Goal: Transaction & Acquisition: Purchase product/service

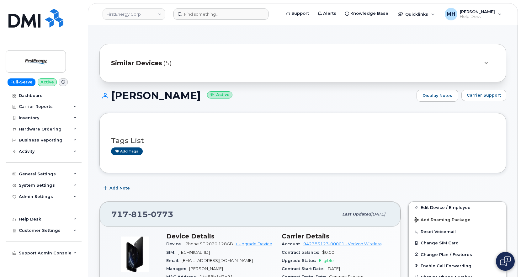
scroll to position [94, 0]
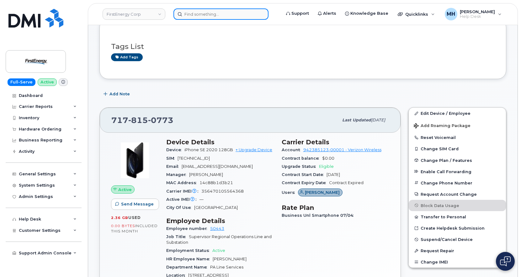
click at [239, 13] on input at bounding box center [220, 13] width 95 height 11
paste input "780-542-4001"
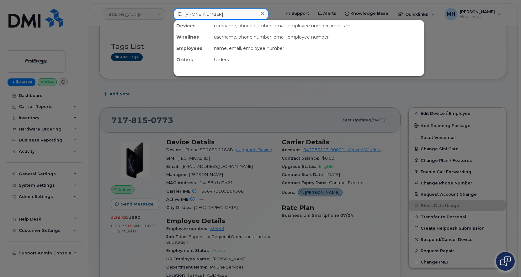
type input "780-542-4001"
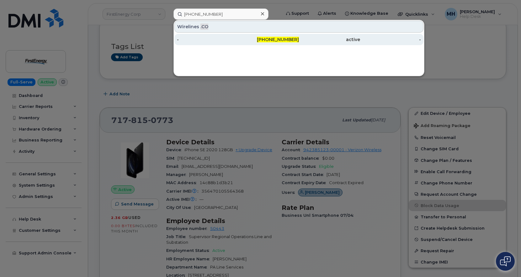
click at [245, 38] on div "780-542-4001" at bounding box center [268, 39] width 61 height 6
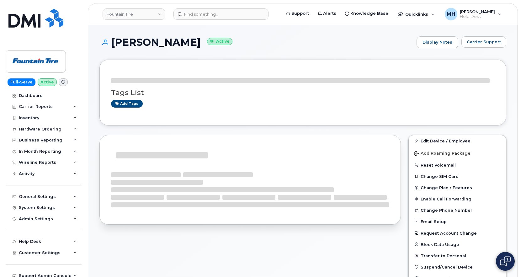
drag, startPoint x: 190, startPoint y: 43, endPoint x: 110, endPoint y: 39, distance: 79.4
click at [110, 39] on h1 "Bryan Tkachuk Active" at bounding box center [256, 42] width 314 height 11
copy h1 "Bryan Tkachuk"
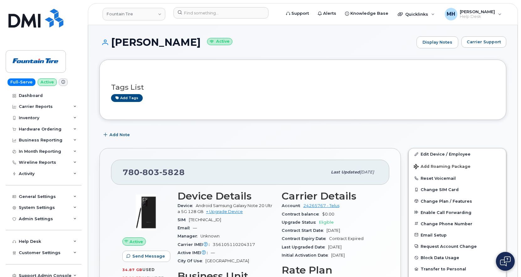
click at [197, 135] on div "Add Note" at bounding box center [302, 134] width 407 height 11
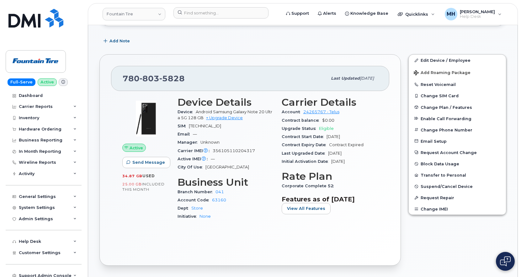
scroll to position [94, 0]
click at [237, 117] on link "+ Upgrade Device" at bounding box center [224, 117] width 37 height 5
drag, startPoint x: 162, startPoint y: 77, endPoint x: 122, endPoint y: 77, distance: 39.8
click at [122, 77] on div "780 803 5828 Last updated Sep 02, 2023" at bounding box center [250, 78] width 278 height 25
copy span "780 803 5828"
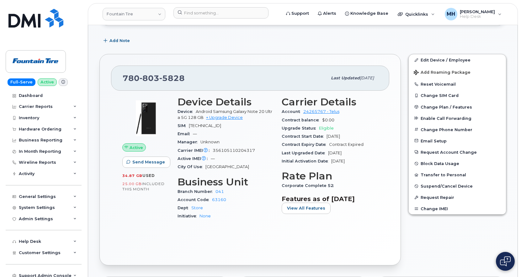
click at [231, 120] on div "Device Android Samsung Galaxy Note 20 Ultra 5G 128 GB + Upgrade Device" at bounding box center [225, 115] width 97 height 14
click at [231, 117] on link "+ Upgrade Device" at bounding box center [224, 117] width 37 height 5
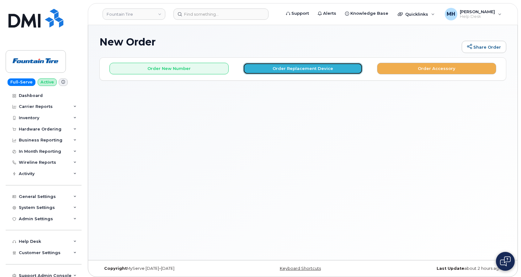
click at [287, 72] on button "Order Replacement Device" at bounding box center [302, 69] width 119 height 12
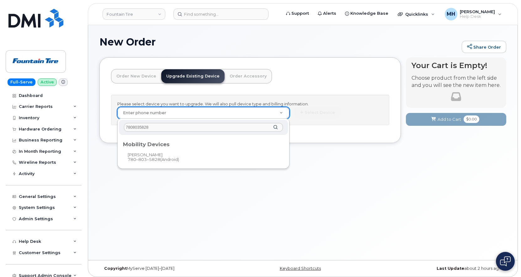
type input "7808035828"
type input "123808"
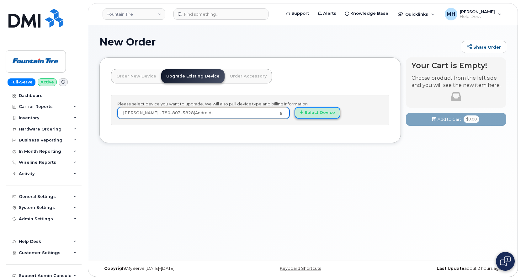
click at [320, 112] on button "Select Device" at bounding box center [317, 113] width 46 height 12
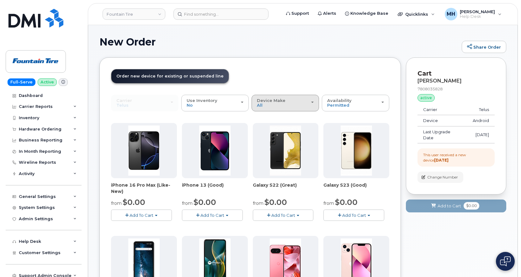
click at [286, 102] on div "Device Make All Aircard Android Cell Phone HUB iPhone Tablet Unknown" at bounding box center [285, 103] width 57 height 10
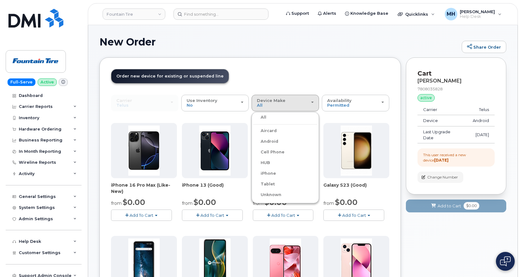
click at [271, 172] on label "iPhone" at bounding box center [264, 174] width 23 height 8
click at [0, 0] on input "iPhone" at bounding box center [0, 0] width 0 height 0
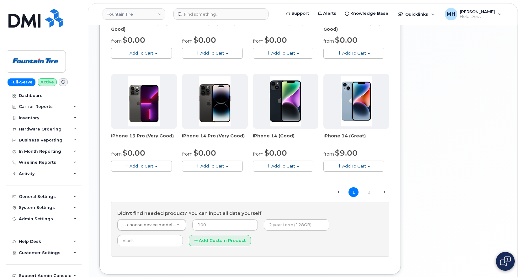
scroll to position [408, 0]
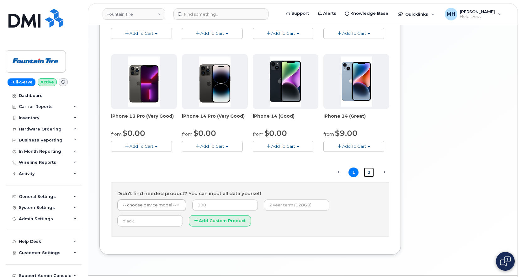
click at [366, 174] on link "2" at bounding box center [369, 172] width 10 height 10
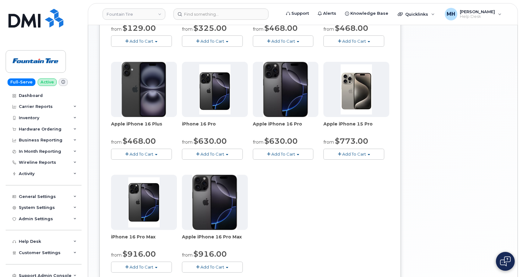
scroll to position [348, 0]
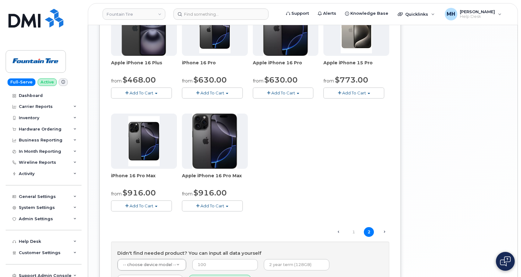
click at [218, 205] on span "Add To Cart" at bounding box center [212, 205] width 24 height 5
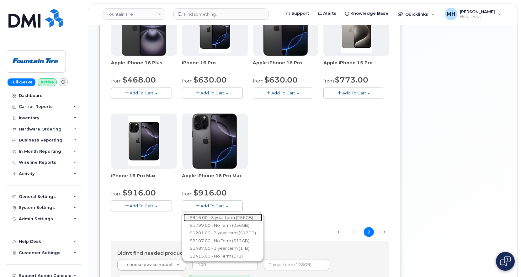
click at [213, 215] on link "$916.00 - 3 year term (256GB)" at bounding box center [222, 217] width 79 height 8
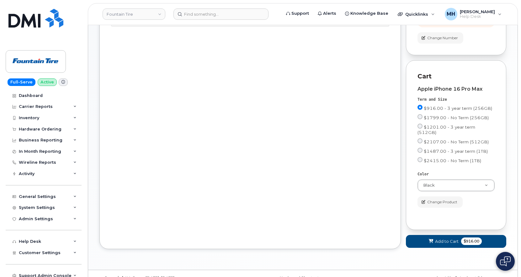
scroll to position [147, 0]
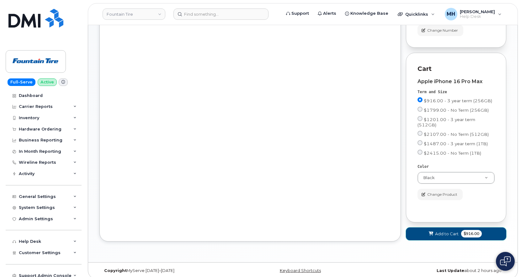
click at [424, 233] on button "Add to Cart $916.00" at bounding box center [456, 233] width 100 height 13
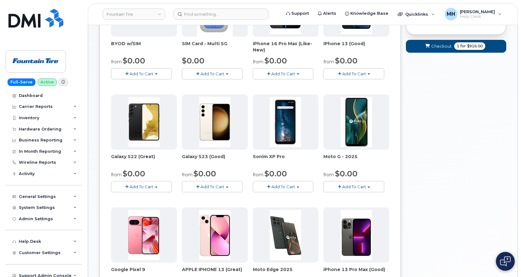
scroll to position [50, 0]
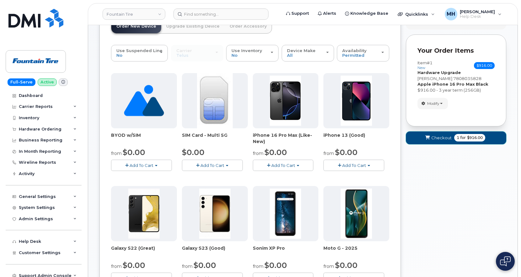
click at [431, 133] on button "Checkout 1 for $916.00" at bounding box center [456, 137] width 100 height 13
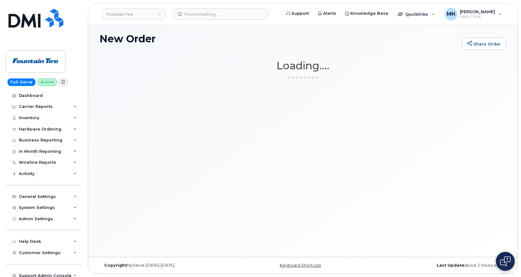
scroll to position [3, 0]
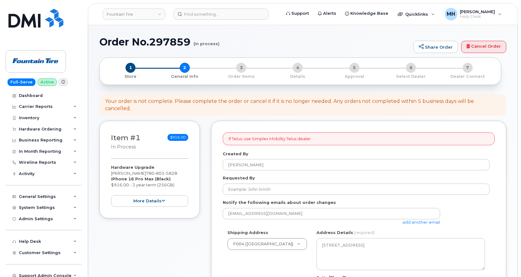
select select
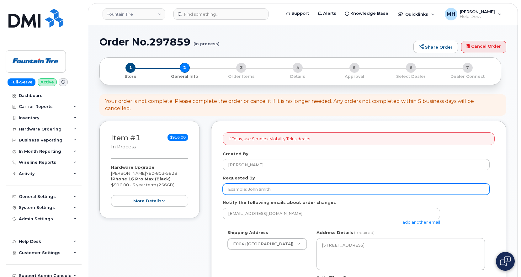
click at [281, 187] on input "Requested By" at bounding box center [356, 188] width 267 height 11
paste input "[PERSON_NAME]"
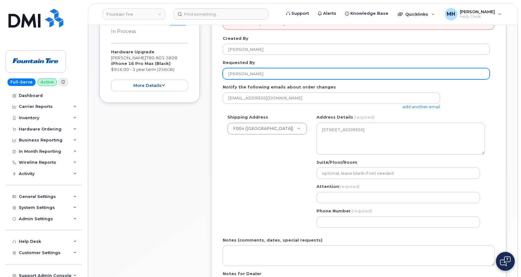
scroll to position [157, 0]
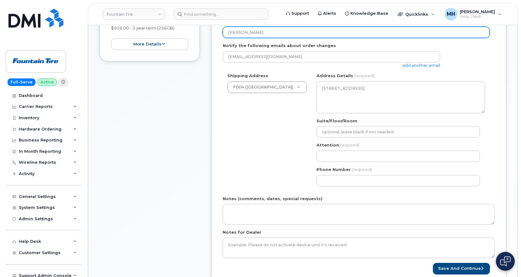
type input "[PERSON_NAME]"
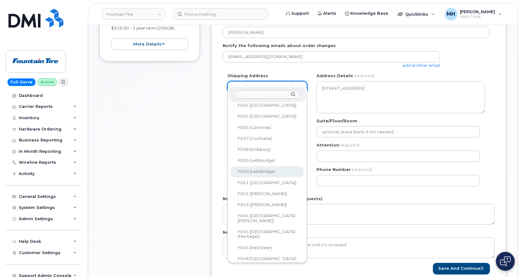
scroll to position [219, 0]
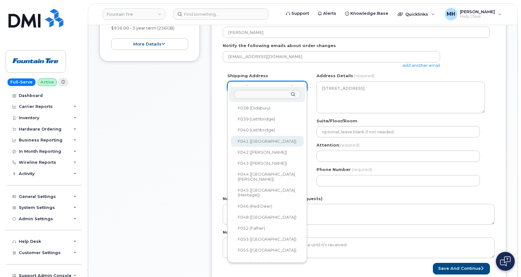
select select
type textarea "5505-58 AVENUE Drayton Valley Alberta T7A 1R7"
type input "[PERSON_NAME]"
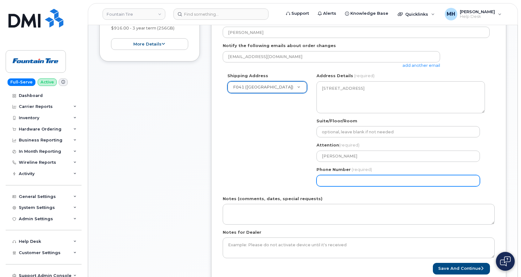
click at [340, 175] on input "Phone Number" at bounding box center [397, 180] width 163 height 11
paste input "7805424001"
click at [343, 175] on input "Phone Number" at bounding box center [397, 180] width 163 height 11
select select
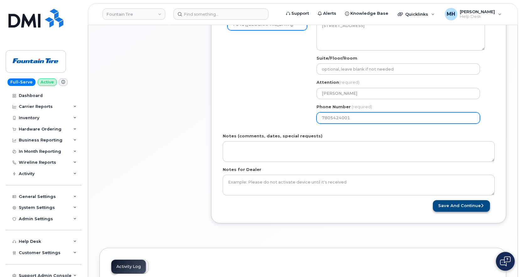
type input "7805424001"
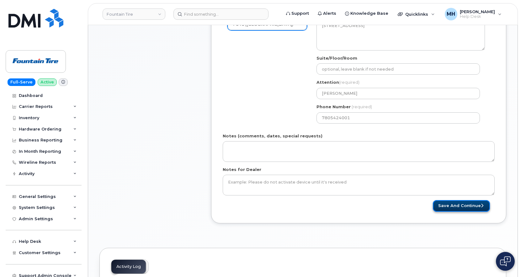
click at [445, 200] on button "Save and Continue" at bounding box center [461, 206] width 57 height 12
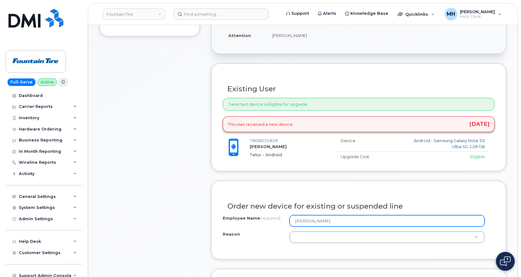
scroll to position [219, 0]
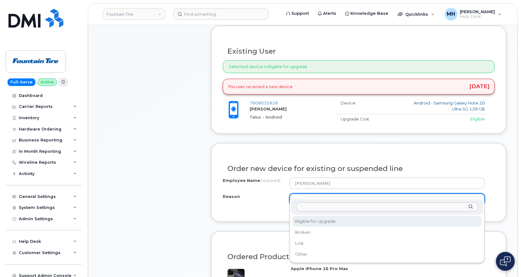
select select "eligible_for_upgrade"
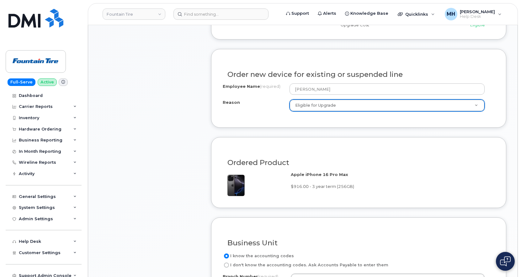
scroll to position [470, 0]
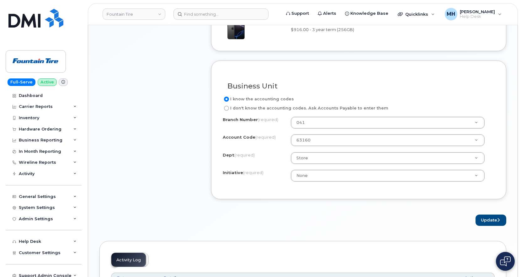
click at [472, 214] on div "Update" at bounding box center [358, 220] width 295 height 12
click at [483, 214] on button "Update" at bounding box center [490, 220] width 31 height 12
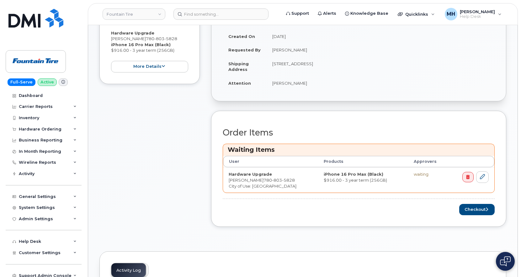
scroll to position [219, 0]
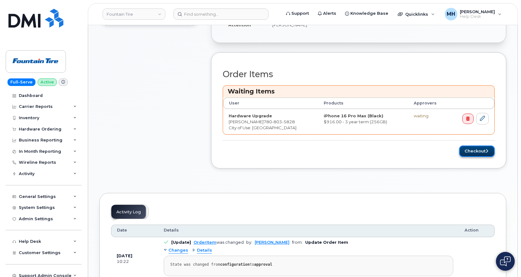
click at [482, 145] on button "Checkout" at bounding box center [476, 151] width 35 height 12
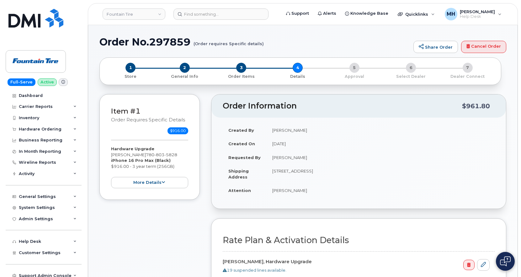
select select
drag, startPoint x: 100, startPoint y: 41, endPoint x: 192, endPoint y: 41, distance: 92.8
click at [192, 41] on h1 "Order No.297859 (Order requires Specific details)" at bounding box center [254, 41] width 311 height 11
copy h1 "Order No.297859"
drag, startPoint x: 382, startPoint y: 173, endPoint x: 269, endPoint y: 173, distance: 112.5
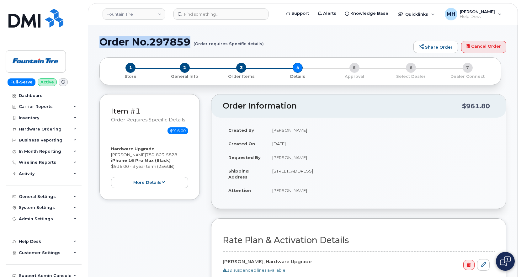
click at [269, 173] on td "5505-58 AVENUE Drayton Valley Alberta T7A 1R7" at bounding box center [380, 173] width 228 height 19
copy td "5505-58 AVENUE Drayton Valley Alberta T7A 1R7"
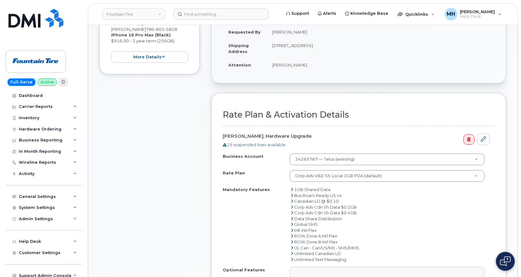
scroll to position [219, 0]
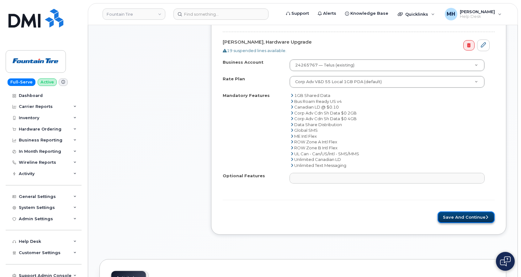
click at [475, 217] on button "Save and Continue" at bounding box center [465, 217] width 57 height 12
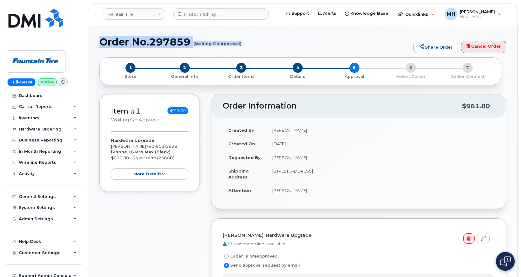
drag, startPoint x: 102, startPoint y: 41, endPoint x: 240, endPoint y: 45, distance: 138.3
click at [240, 45] on h1 "Order No.297859 (Waiting On Approval)" at bounding box center [254, 41] width 311 height 11
copy h1 "Order No.297859 (Waiting On Approval)"
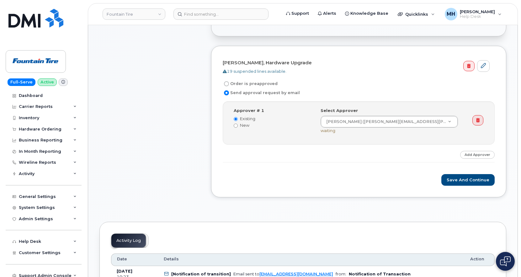
scroll to position [219, 0]
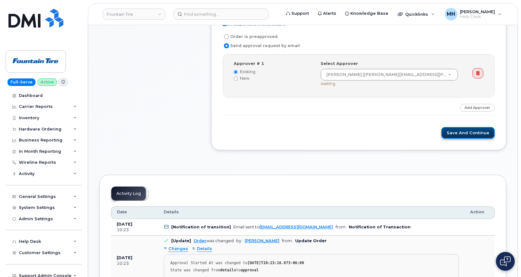
click at [475, 130] on button "Save and Continue" at bounding box center [467, 133] width 53 height 12
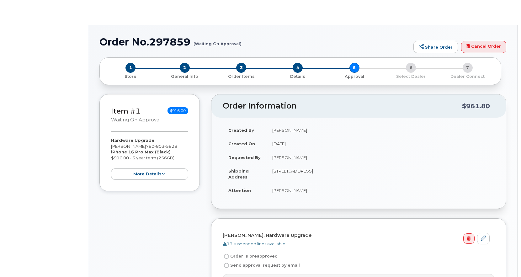
radio input "true"
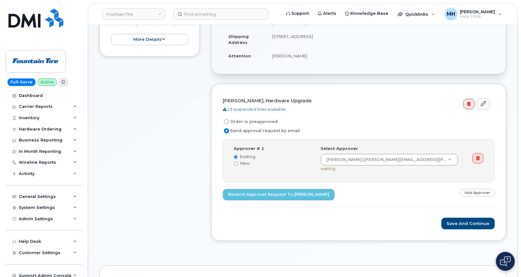
scroll to position [125, 0]
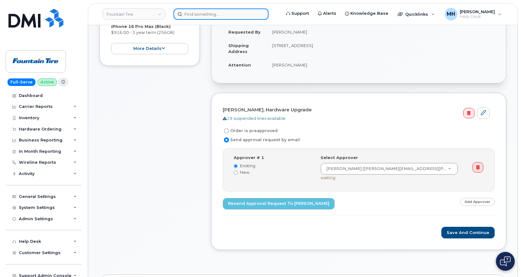
click at [237, 17] on input at bounding box center [220, 13] width 95 height 11
paste input "780-504-2043"
type input "780-504-2043"
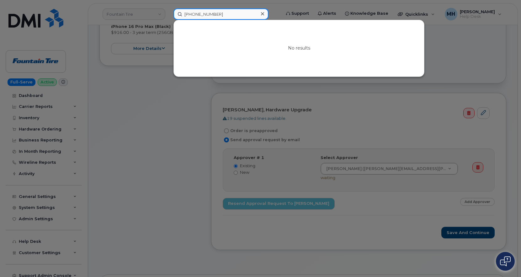
drag, startPoint x: 225, startPoint y: 15, endPoint x: 174, endPoint y: 15, distance: 50.8
click at [174, 15] on input "780-504-2043" at bounding box center [220, 13] width 95 height 11
click at [194, 18] on input at bounding box center [220, 13] width 95 height 11
paste input "780-504-2043"
type input "780-504-2043"
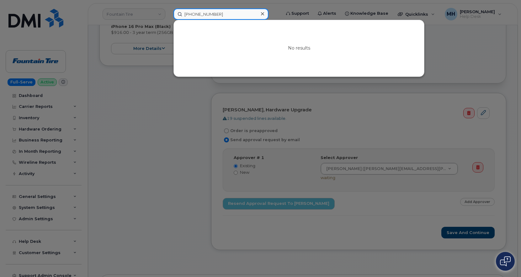
drag, startPoint x: 220, startPoint y: 15, endPoint x: 172, endPoint y: 16, distance: 48.0
click at [172, 16] on div "780-504-2043 No results" at bounding box center [224, 13] width 113 height 11
click at [195, 19] on input at bounding box center [220, 13] width 95 height 11
paste input "780-504-2043"
click at [205, 15] on input "780-504-2043" at bounding box center [220, 13] width 95 height 11
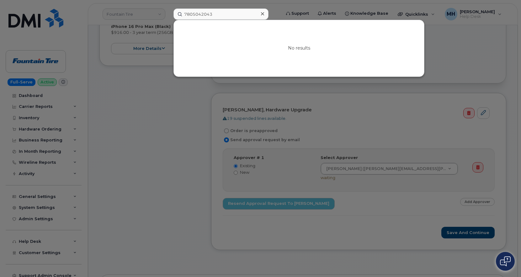
drag, startPoint x: 198, startPoint y: 79, endPoint x: 182, endPoint y: 106, distance: 31.1
click at [197, 80] on div at bounding box center [260, 138] width 521 height 277
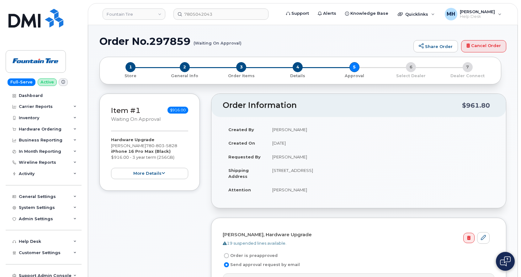
scroll to position [0, 0]
click at [256, 5] on header "Fountain Tire 7805042043 Support Alerts Knowledge Base Quicklinks Suspend / Can…" at bounding box center [303, 14] width 430 height 22
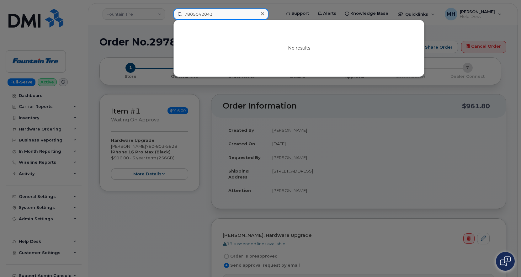
drag, startPoint x: 241, startPoint y: 9, endPoint x: 171, endPoint y: 9, distance: 70.2
click at [171, 9] on div "7805042043 No results" at bounding box center [224, 13] width 113 height 11
paste input "kimberli tkachuk"
drag, startPoint x: 204, startPoint y: 13, endPoint x: 179, endPoint y: 13, distance: 25.4
click at [179, 13] on input "kimberli tkachuk" at bounding box center [220, 13] width 95 height 11
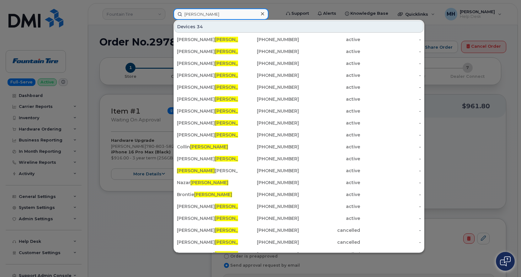
click at [213, 14] on input "tkachuk" at bounding box center [220, 13] width 95 height 11
drag, startPoint x: 222, startPoint y: 12, endPoint x: 171, endPoint y: 12, distance: 50.5
click at [171, 12] on div "tkachuk Devices 34 Bryan Tkachuk 780-803-5828 active - Ryan Tkachuk 403-835-340…" at bounding box center [224, 13] width 113 height 11
paste input "780-504-2043"
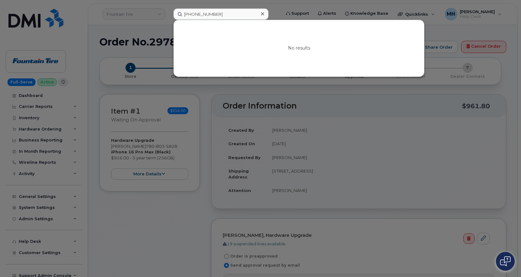
click at [215, 89] on div at bounding box center [260, 138] width 521 height 277
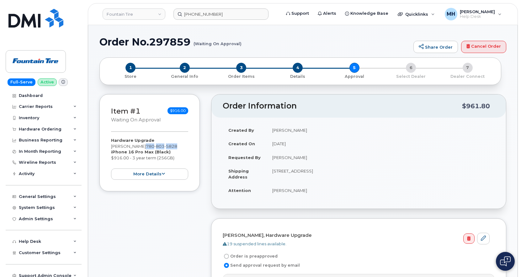
drag, startPoint x: 176, startPoint y: 148, endPoint x: 143, endPoint y: 148, distance: 32.6
click at [143, 148] on div "Hardware Upgrade Bryan Tkachuk 780 803 5828 iPhone 16 Pro Max (Black) $916.00 -…" at bounding box center [149, 158] width 77 height 42
copy span "780 803 5828"
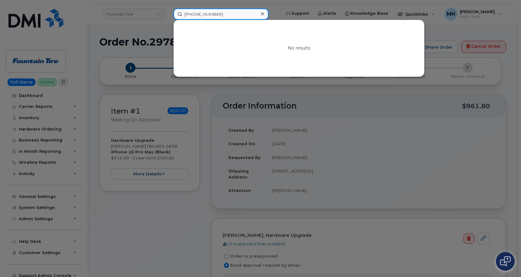
drag, startPoint x: 222, startPoint y: 14, endPoint x: 159, endPoint y: 14, distance: 63.0
click at [168, 14] on div "780-504-2043 No results" at bounding box center [224, 13] width 113 height 11
paste input "8035828"
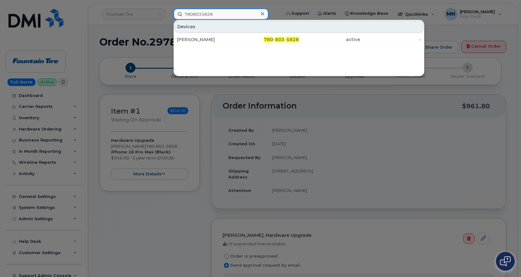
type input "7808035828"
click at [205, 38] on div "Bryan Tkachuk" at bounding box center [207, 39] width 61 height 6
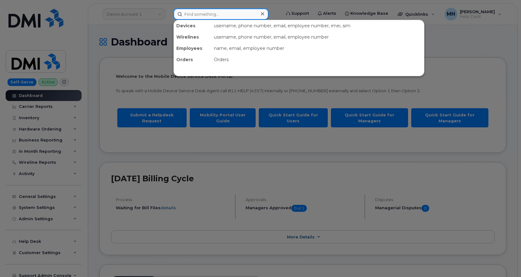
click at [222, 15] on input at bounding box center [220, 13] width 95 height 11
paste input "[PHONE_NUMBER]"
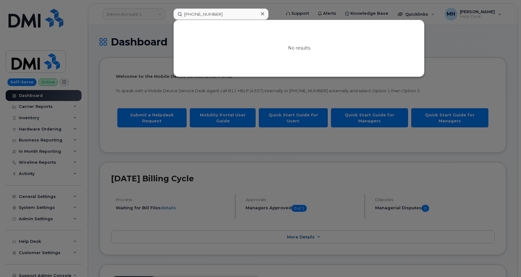
click at [242, 156] on div at bounding box center [260, 138] width 521 height 277
drag, startPoint x: 241, startPoint y: 13, endPoint x: 155, endPoint y: 13, distance: 85.9
click at [168, 13] on div "[PHONE_NUMBER] No results" at bounding box center [224, 13] width 113 height 11
paste input "[PERSON_NAME]"
drag, startPoint x: 203, startPoint y: 11, endPoint x: 176, endPoint y: 13, distance: 26.1
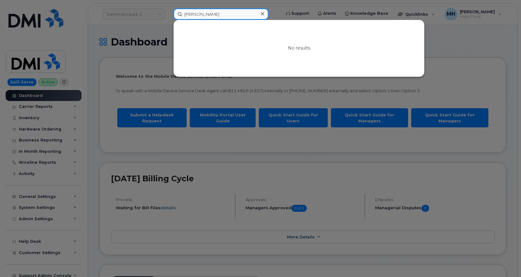
click at [176, 13] on input "kimberli tkachuk" at bounding box center [220, 13] width 95 height 11
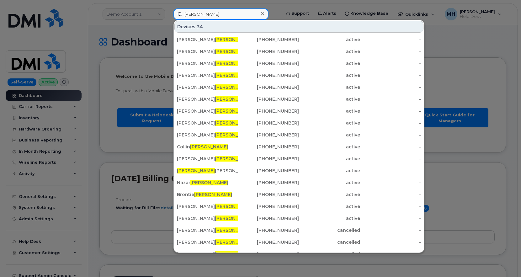
type input "[PERSON_NAME]"
drag, startPoint x: 152, startPoint y: 55, endPoint x: 166, endPoint y: 55, distance: 14.7
click at [152, 55] on div at bounding box center [260, 138] width 521 height 277
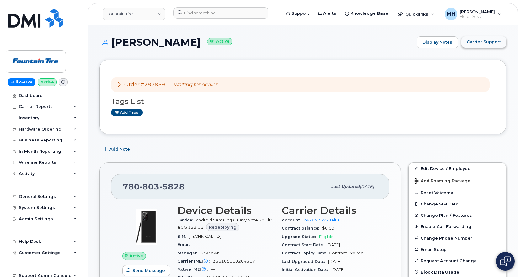
click at [473, 43] on span "Carrier Support" at bounding box center [483, 42] width 34 height 6
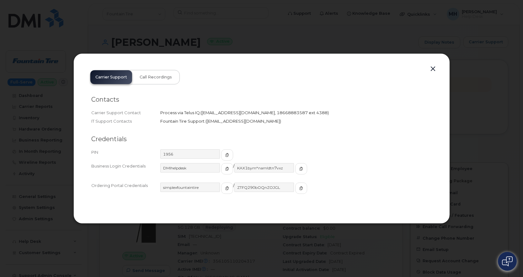
click at [434, 70] on button "button" at bounding box center [432, 69] width 9 height 9
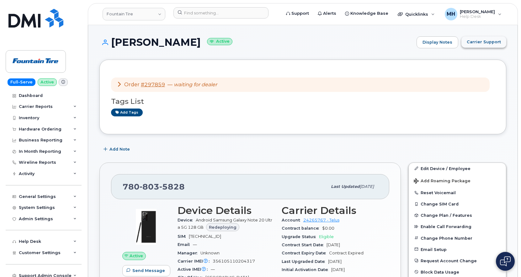
click at [494, 39] on span "Carrier Support" at bounding box center [483, 42] width 34 height 6
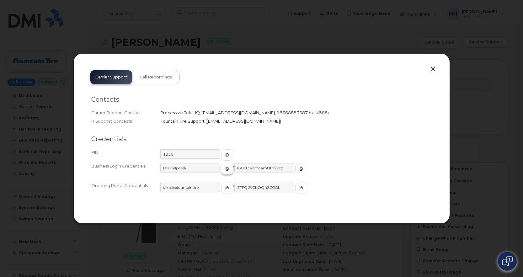
click at [222, 165] on button "button" at bounding box center [227, 168] width 12 height 11
click at [299, 170] on icon "button" at bounding box center [301, 169] width 4 height 4
drag, startPoint x: 434, startPoint y: 68, endPoint x: 357, endPoint y: 26, distance: 87.2
click at [433, 68] on button "button" at bounding box center [432, 69] width 9 height 9
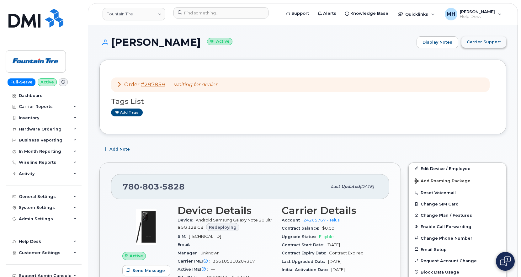
click at [474, 42] on span "Carrier Support" at bounding box center [483, 42] width 34 height 6
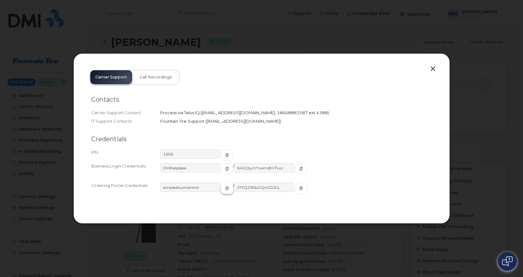
click at [224, 185] on span "button" at bounding box center [227, 188] width 6 height 6
click at [295, 186] on button "button" at bounding box center [301, 187] width 12 height 11
click at [433, 70] on button "button" at bounding box center [432, 69] width 9 height 9
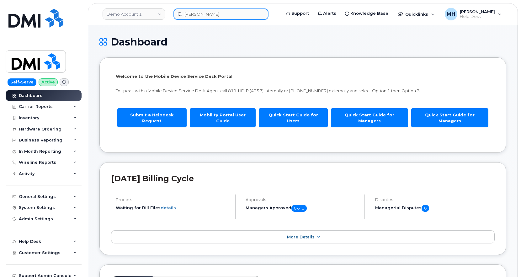
click at [214, 11] on input "[PERSON_NAME]" at bounding box center [220, 13] width 95 height 11
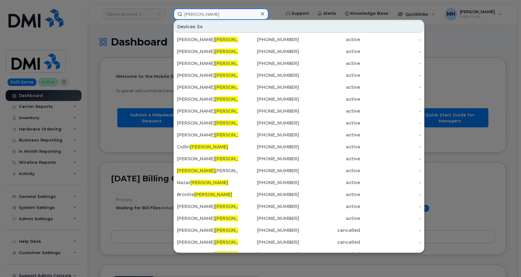
drag, startPoint x: 201, startPoint y: 12, endPoint x: 167, endPoint y: 12, distance: 34.5
click at [168, 12] on div "[PERSON_NAME] Devices 34 [PERSON_NAME] [PHONE_NUMBER] active - [PERSON_NAME] [P…" at bounding box center [224, 13] width 113 height 11
paste input "[PHONE_NUMBER]"
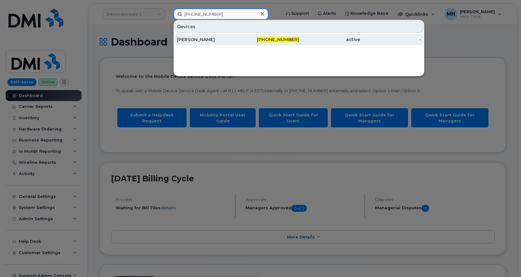
type input "[PHONE_NUMBER]"
click at [213, 39] on div "[PERSON_NAME]" at bounding box center [207, 39] width 61 height 6
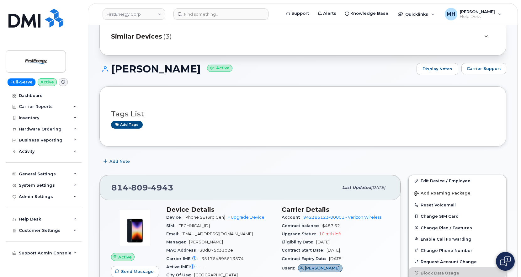
scroll to position [63, 0]
